Goal: Task Accomplishment & Management: Manage account settings

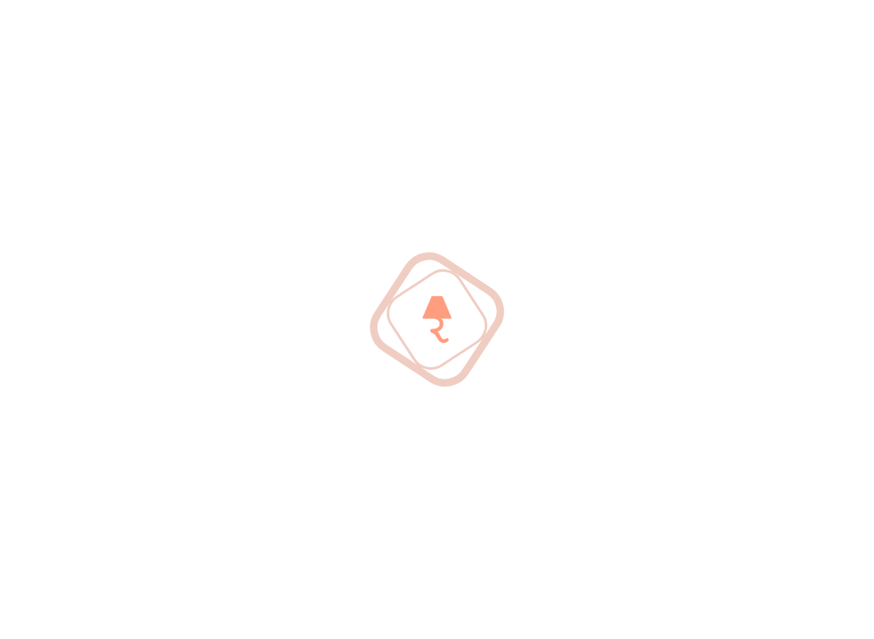
scroll to position [28, 0]
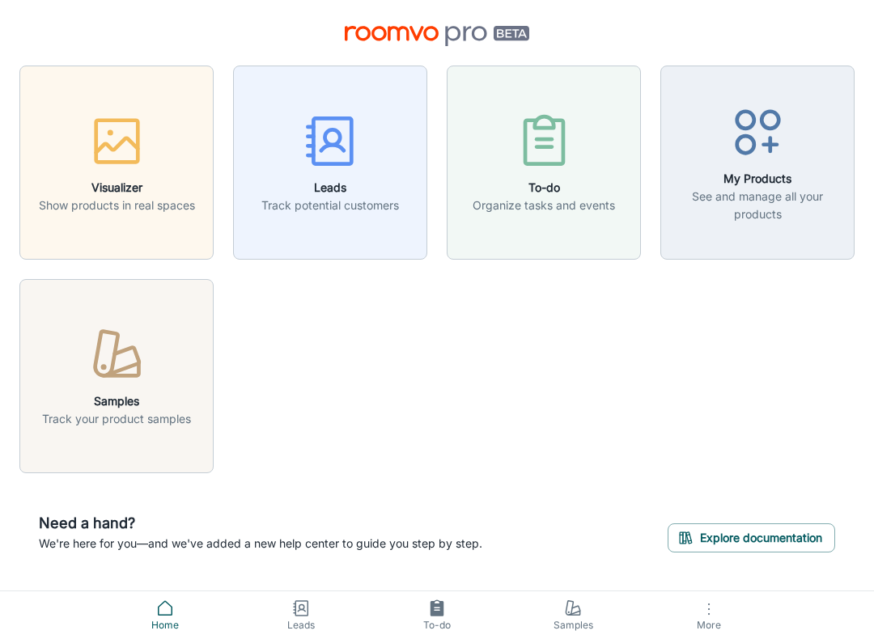
click at [345, 172] on icon "button" at bounding box center [330, 141] width 61 height 61
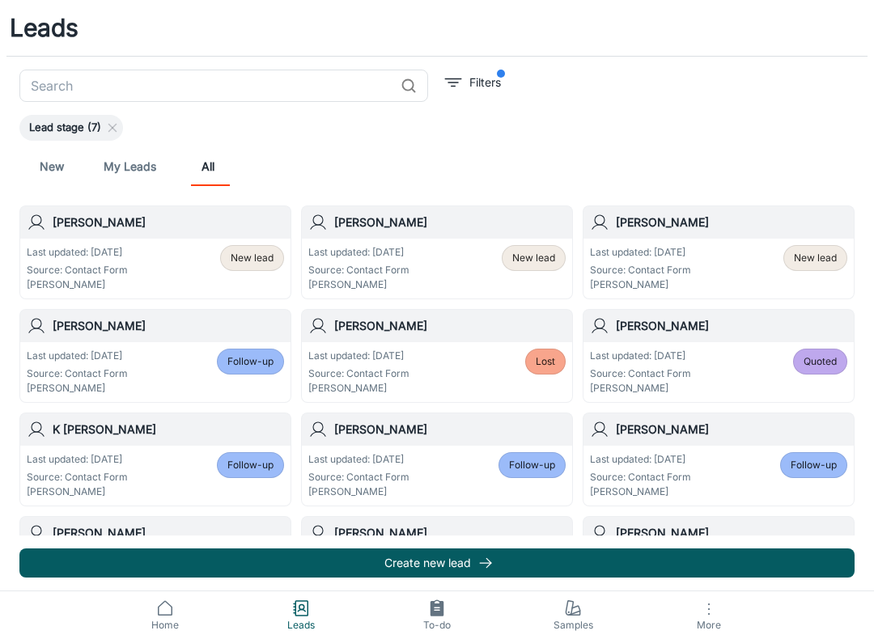
click at [130, 171] on link "My Leads" at bounding box center [130, 166] width 53 height 39
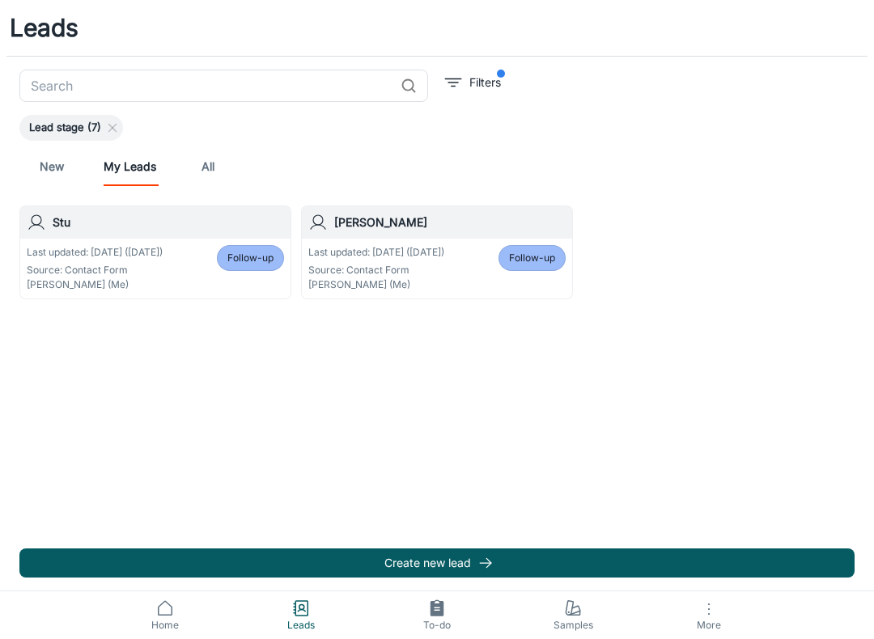
click at [53, 157] on link "New" at bounding box center [51, 166] width 39 height 39
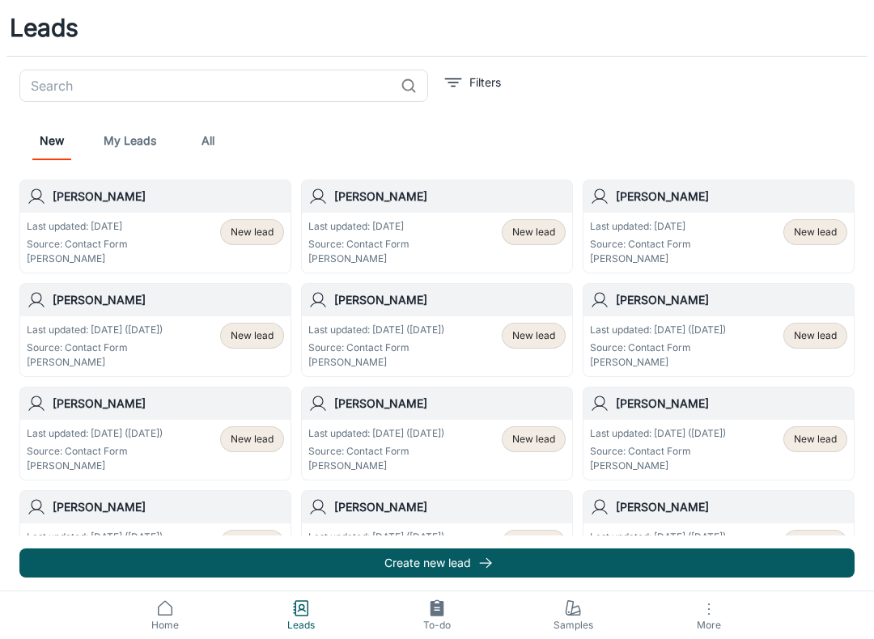
click at [452, 253] on div "Last updated: [DATE] Source: Contact Form [PERSON_NAME] New lead" at bounding box center [436, 242] width 257 height 47
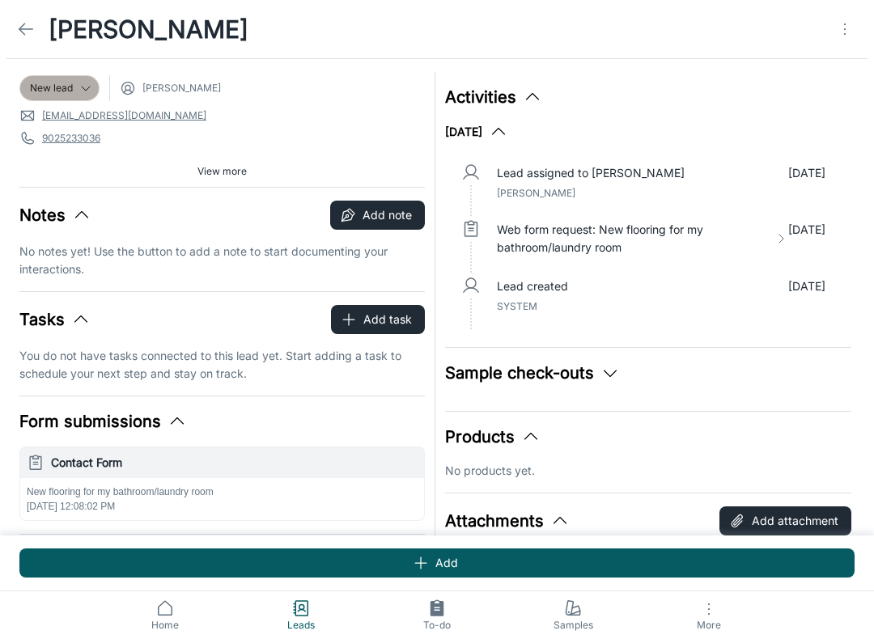
click at [66, 86] on span "New lead" at bounding box center [51, 88] width 43 height 15
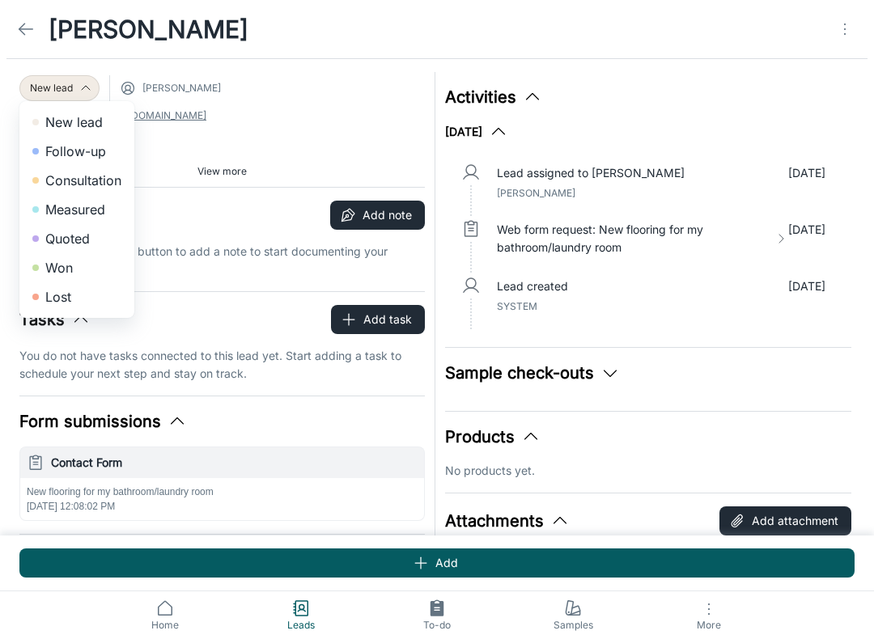
click at [287, 115] on div at bounding box center [437, 319] width 874 height 639
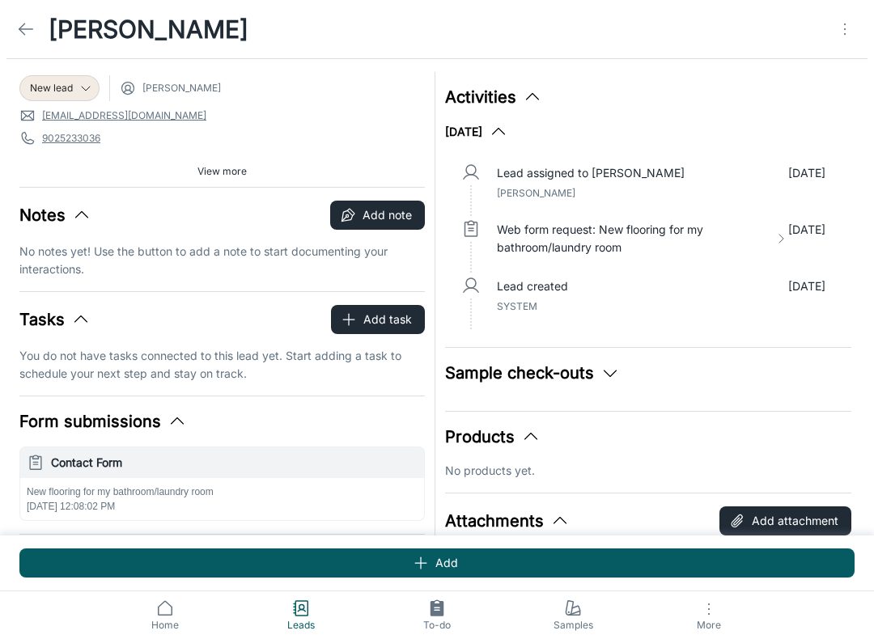
click at [179, 100] on div "New lead [PERSON_NAME]" at bounding box center [221, 88] width 405 height 26
click at [181, 89] on span "[PERSON_NAME]" at bounding box center [181, 88] width 79 height 15
click at [36, 30] on link at bounding box center [26, 29] width 32 height 32
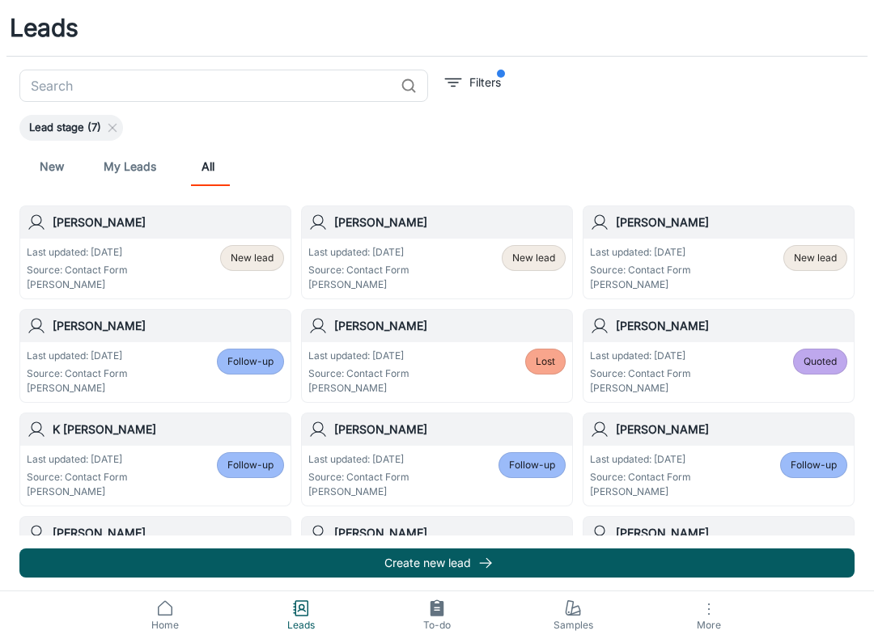
click at [409, 253] on div "Last updated: [DATE] Source: Contact Form [PERSON_NAME] New lead" at bounding box center [436, 268] width 257 height 47
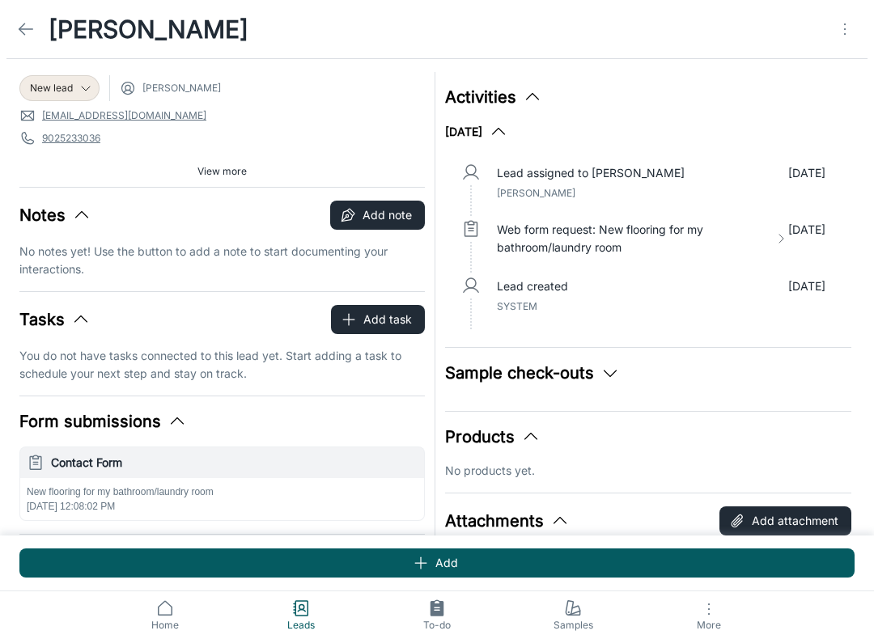
click at [872, 28] on div "[PERSON_NAME]" at bounding box center [437, 29] width 874 height 58
click at [844, 19] on icon "Open menu" at bounding box center [844, 28] width 19 height 19
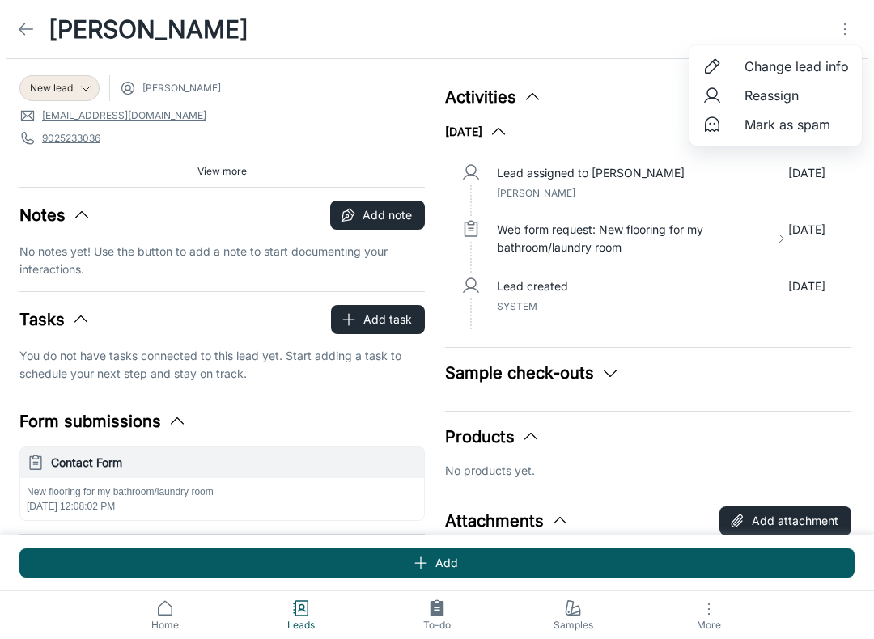
click at [787, 106] on li "Reassign" at bounding box center [776, 95] width 172 height 29
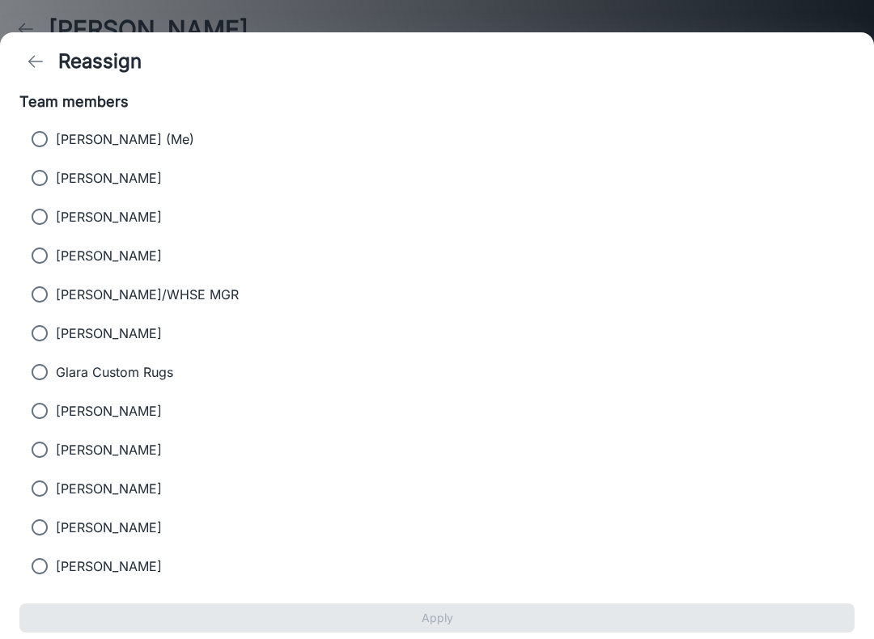
click at [75, 58] on h1 "Reassign" at bounding box center [99, 61] width 83 height 29
click at [46, 57] on button "back" at bounding box center [35, 61] width 32 height 32
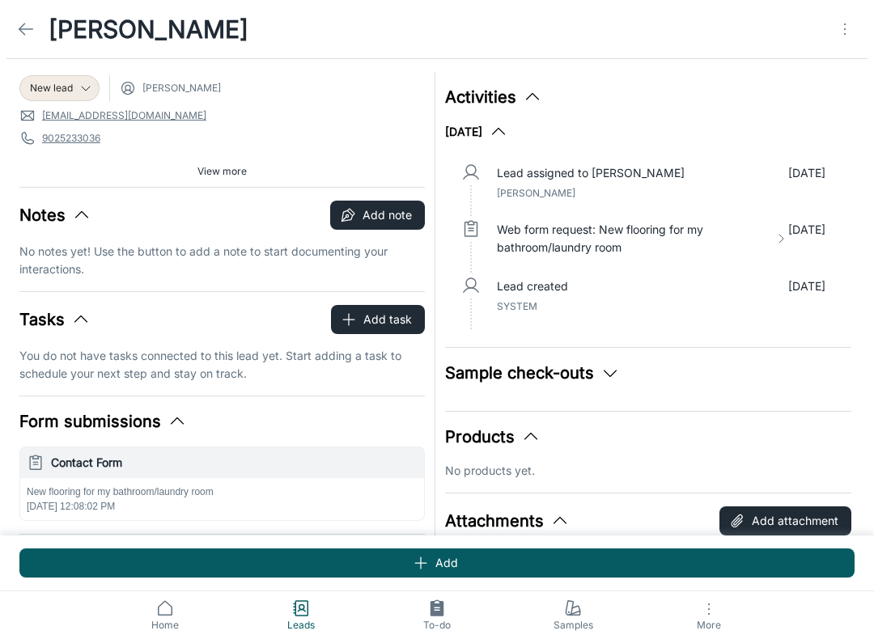
click at [593, 621] on span "Samples" at bounding box center [573, 625] width 117 height 15
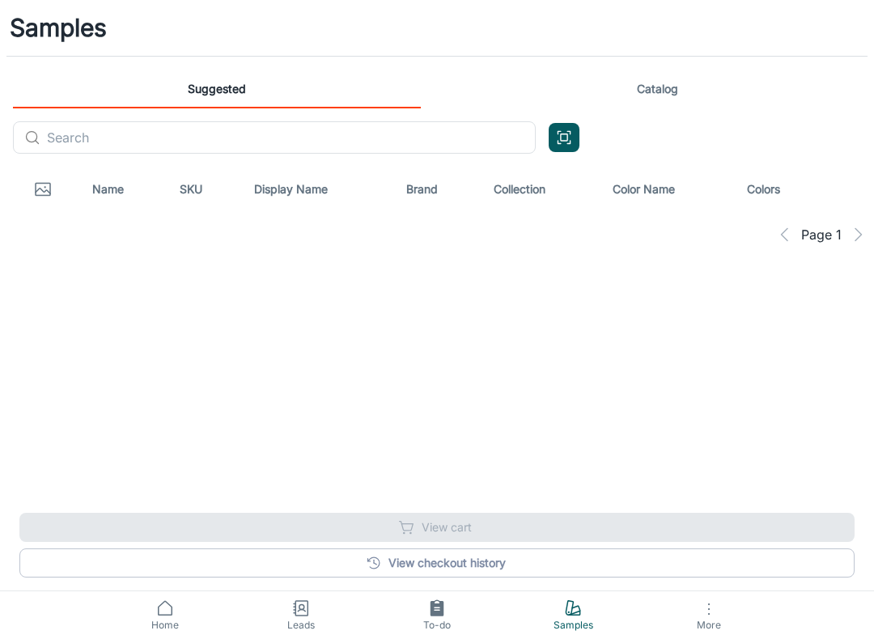
click at [668, 96] on link "Catalog" at bounding box center [657, 89] width 408 height 39
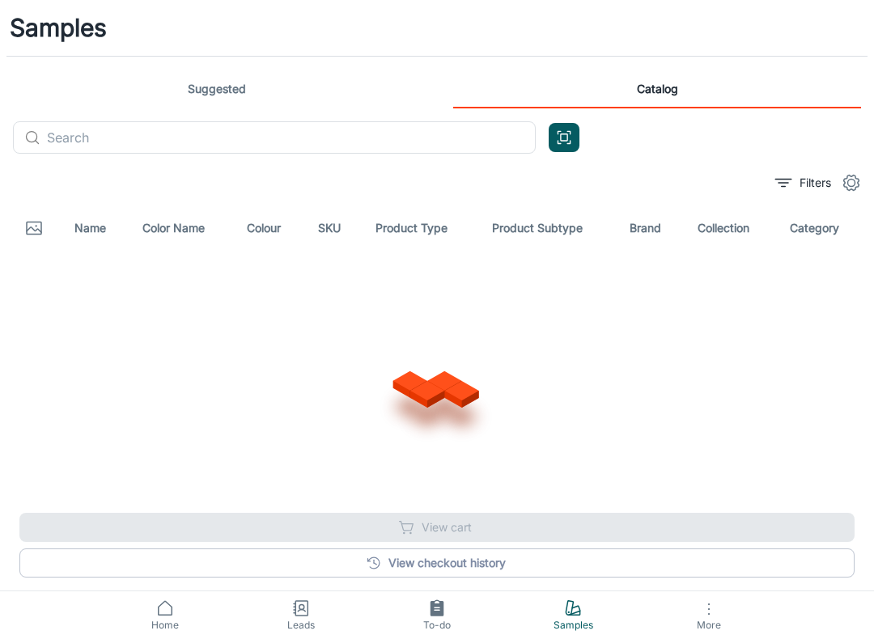
click at [261, 141] on input "text" at bounding box center [291, 137] width 489 height 32
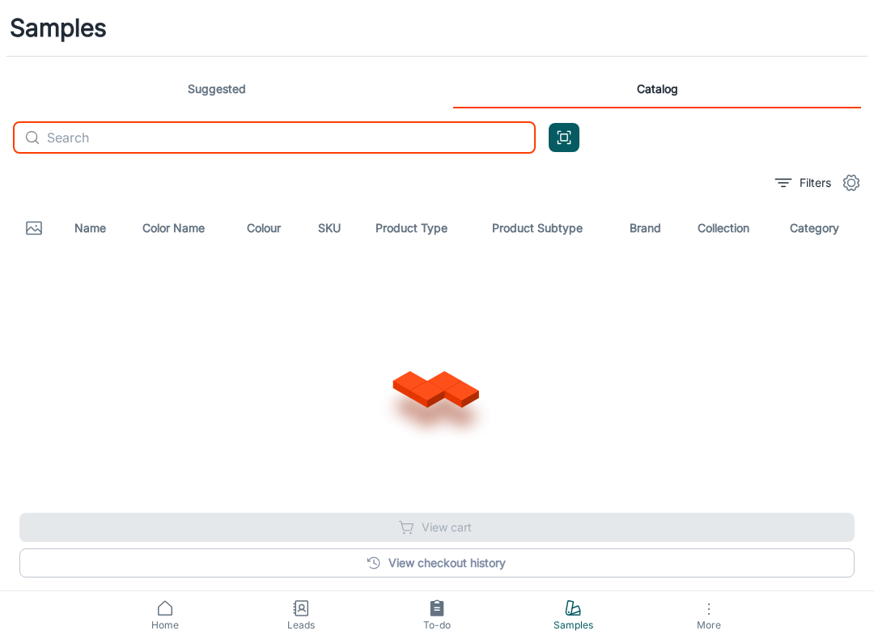
click at [700, 138] on div "Suggested Catalog ​ ​" at bounding box center [437, 118] width 874 height 97
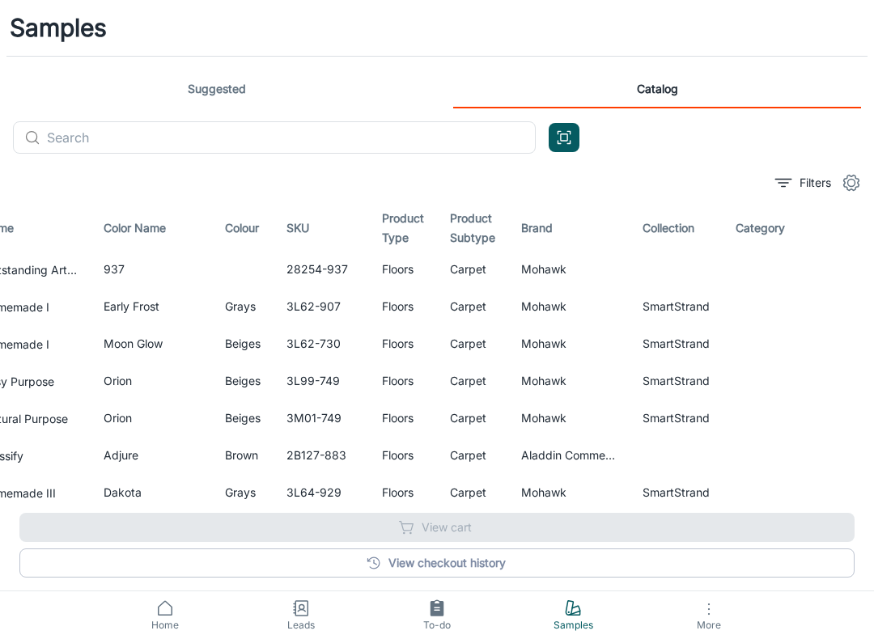
scroll to position [0, 96]
click at [847, 346] on icon "button" at bounding box center [850, 343] width 19 height 19
click at [442, 567] on link "View checkout history" at bounding box center [436, 563] width 835 height 29
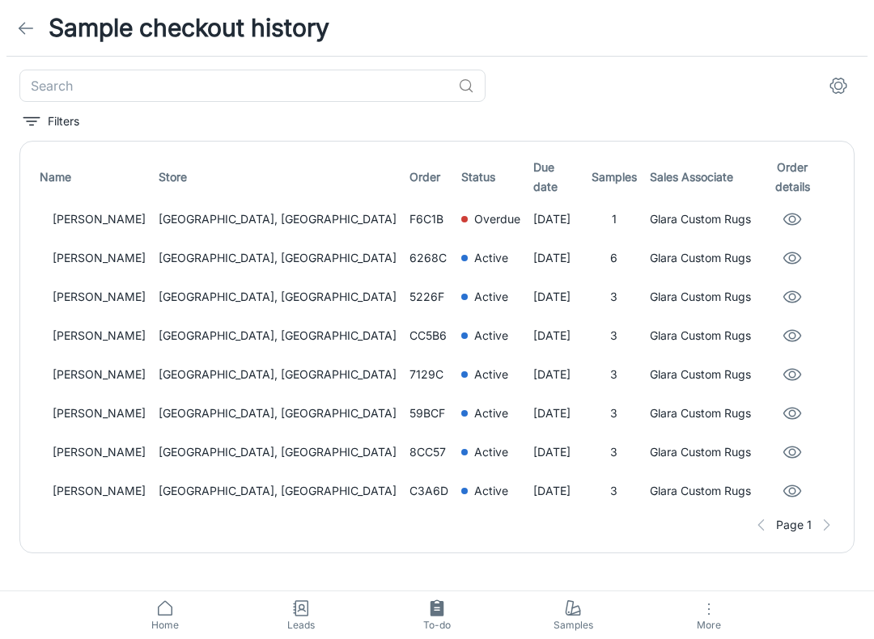
click at [41, 29] on link at bounding box center [26, 28] width 32 height 32
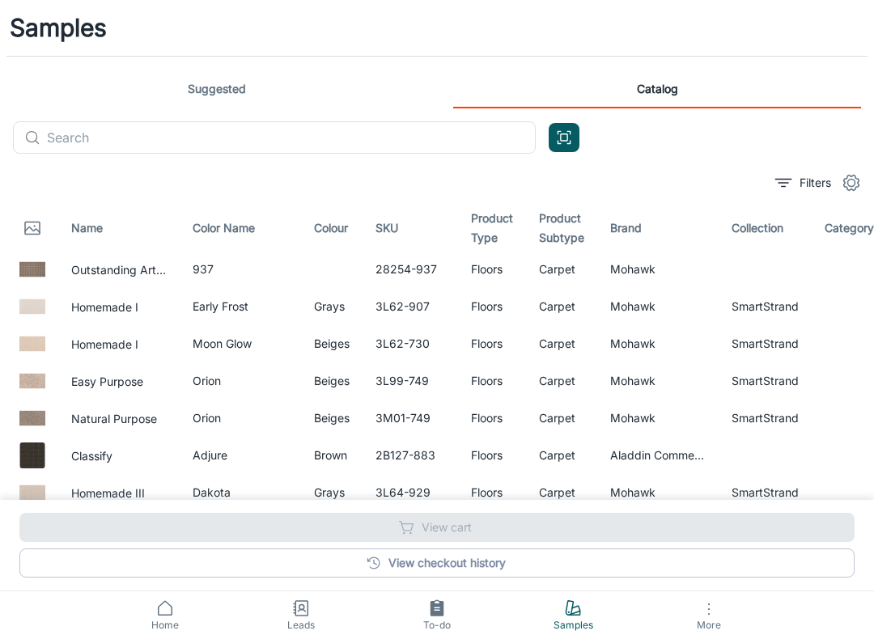
click at [179, 611] on link "Home" at bounding box center [165, 616] width 136 height 48
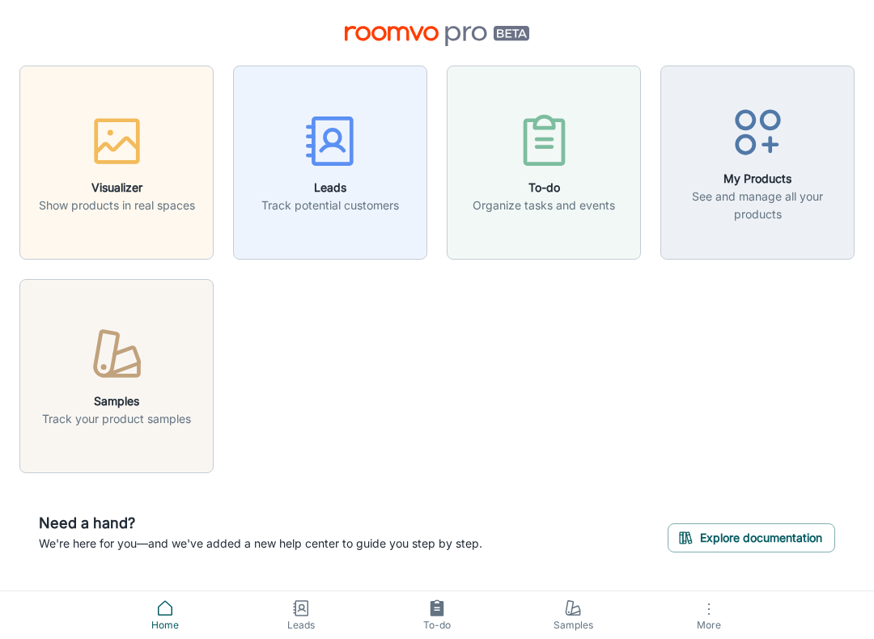
click at [125, 150] on icon "button" at bounding box center [117, 141] width 61 height 61
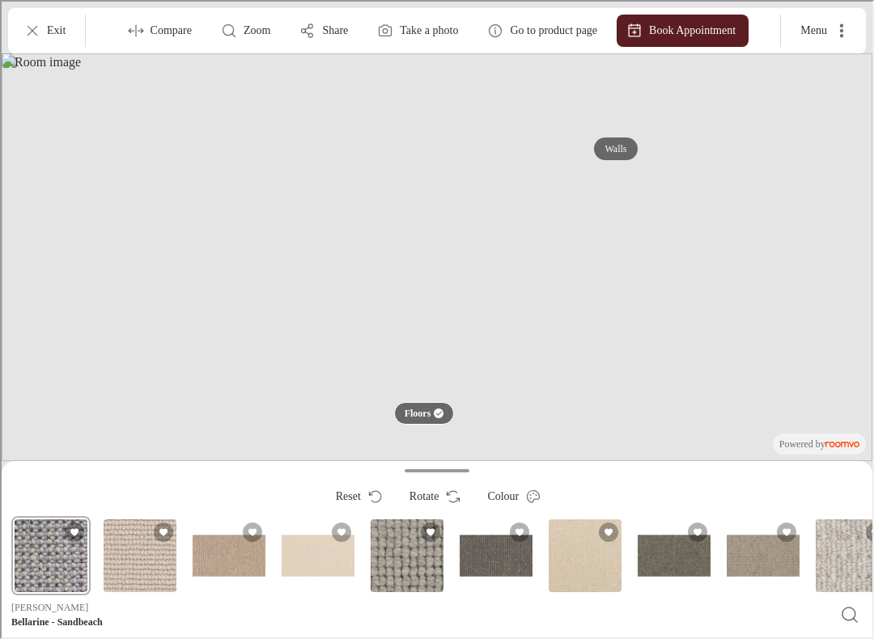
click at [334, 563] on div "Wool Fundamentals" at bounding box center [316, 554] width 79 height 79
click at [332, 529] on button "Add Wool Fundamentals to favorites" at bounding box center [339, 530] width 19 height 19
click at [46, 27] on p "Exit" at bounding box center [54, 29] width 19 height 16
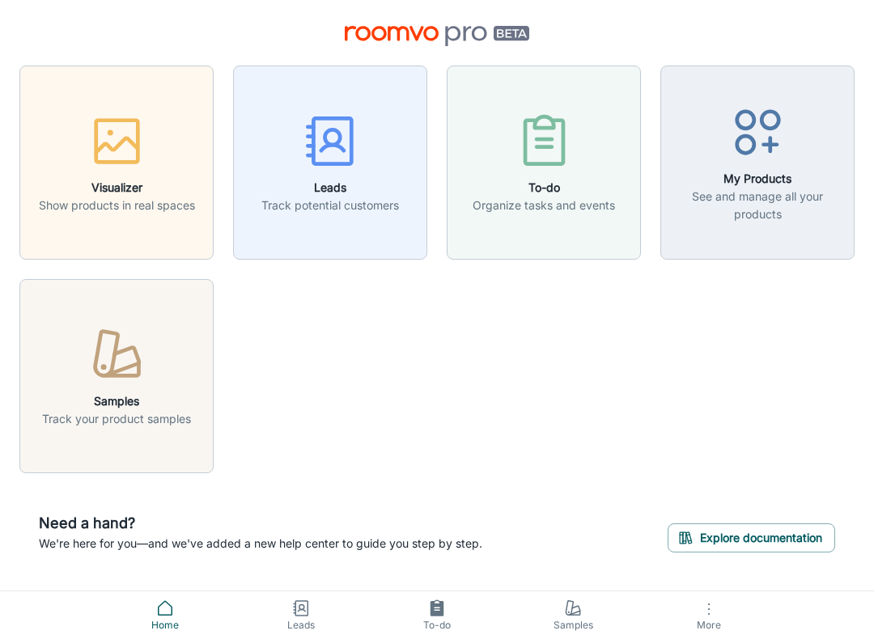
click at [354, 185] on h6 "Leads" at bounding box center [330, 188] width 138 height 18
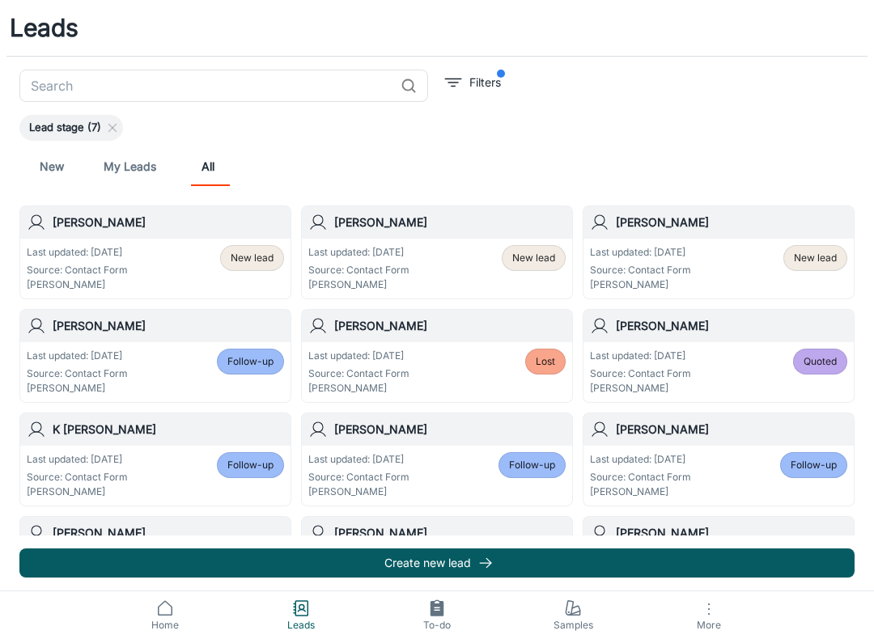
click at [403, 247] on p "Last updated: [DATE]" at bounding box center [358, 252] width 101 height 15
